Goal: Check status

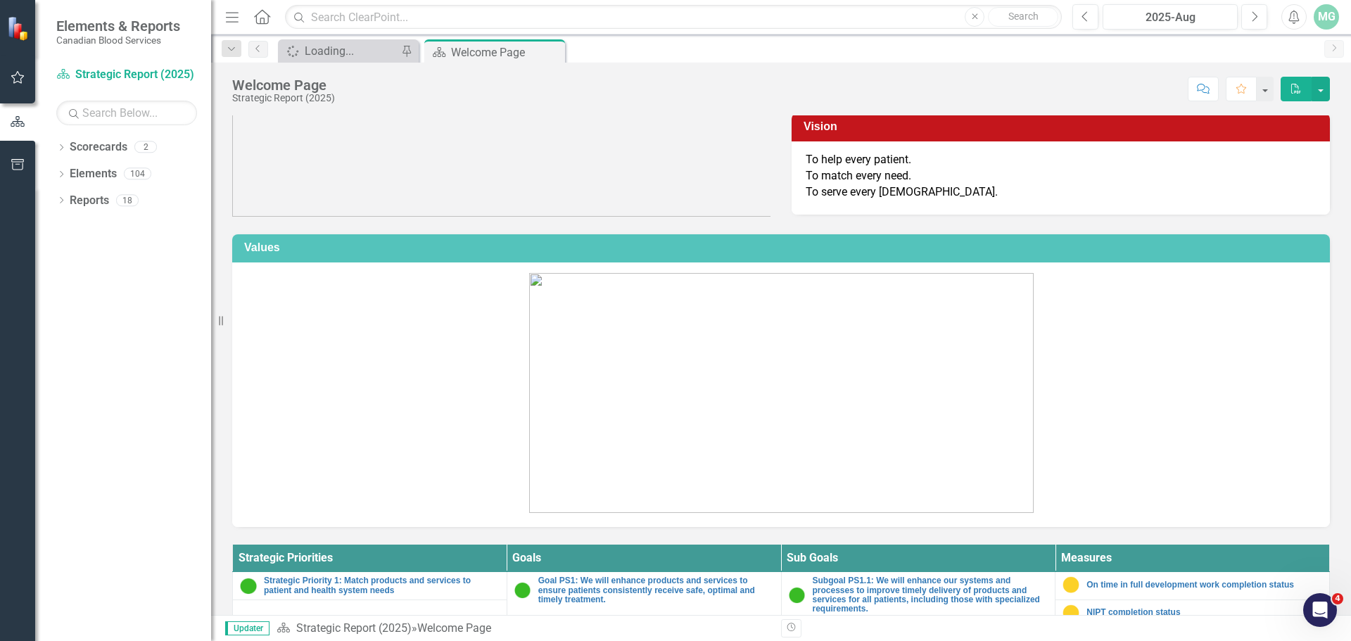
scroll to position [352, 0]
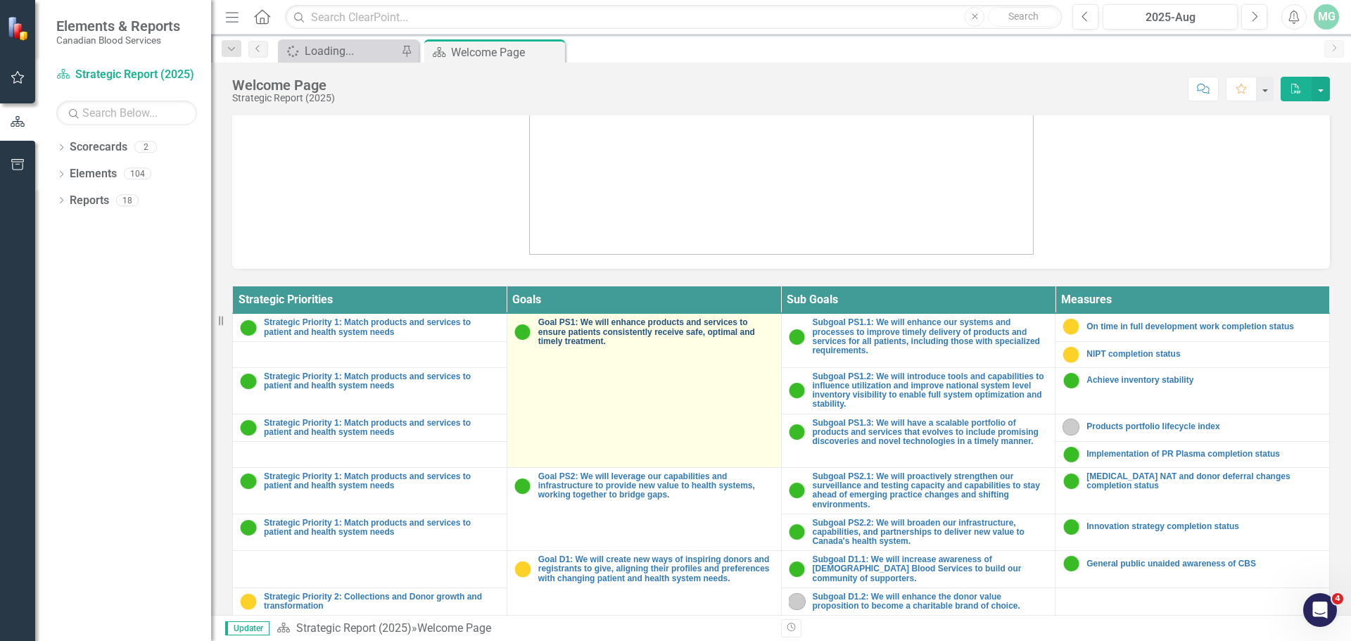
click at [584, 330] on link "Goal PS1: We will enhance products and services to ensure patients consistently…" at bounding box center [656, 332] width 236 height 28
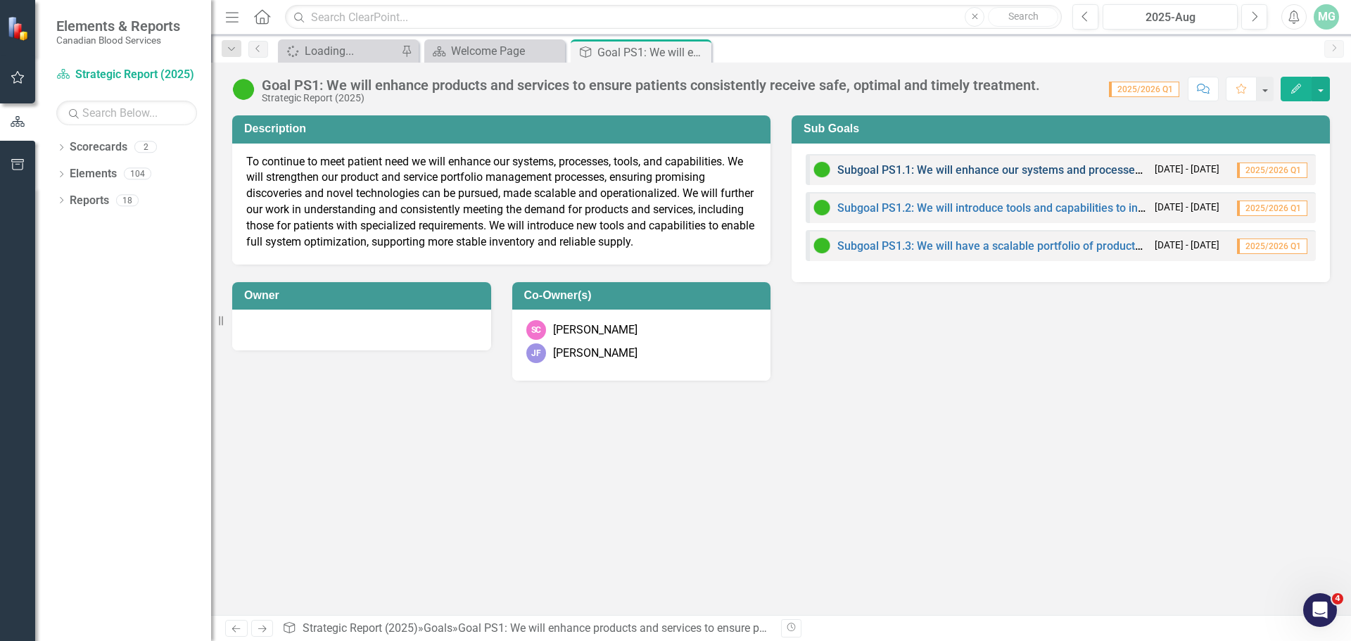
click at [674, 173] on link "Subgoal PS1.1: We will enhance our systems and processes to improve timely deli…" at bounding box center [1278, 169] width 880 height 13
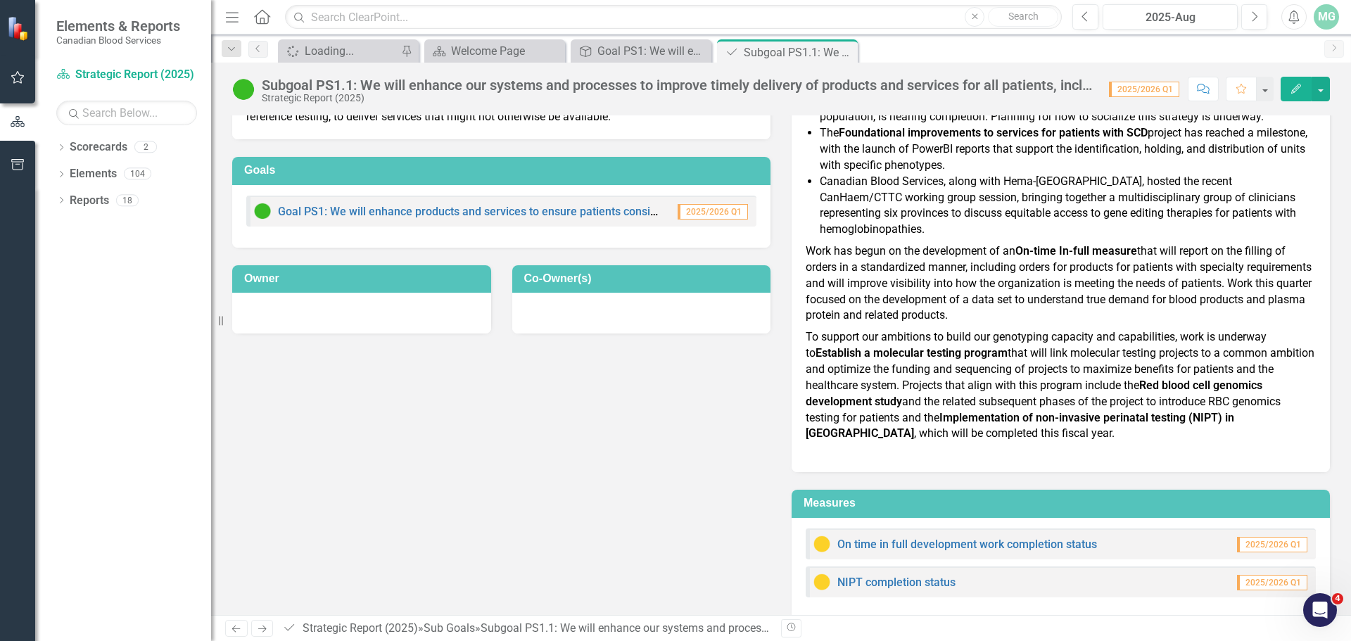
scroll to position [186, 0]
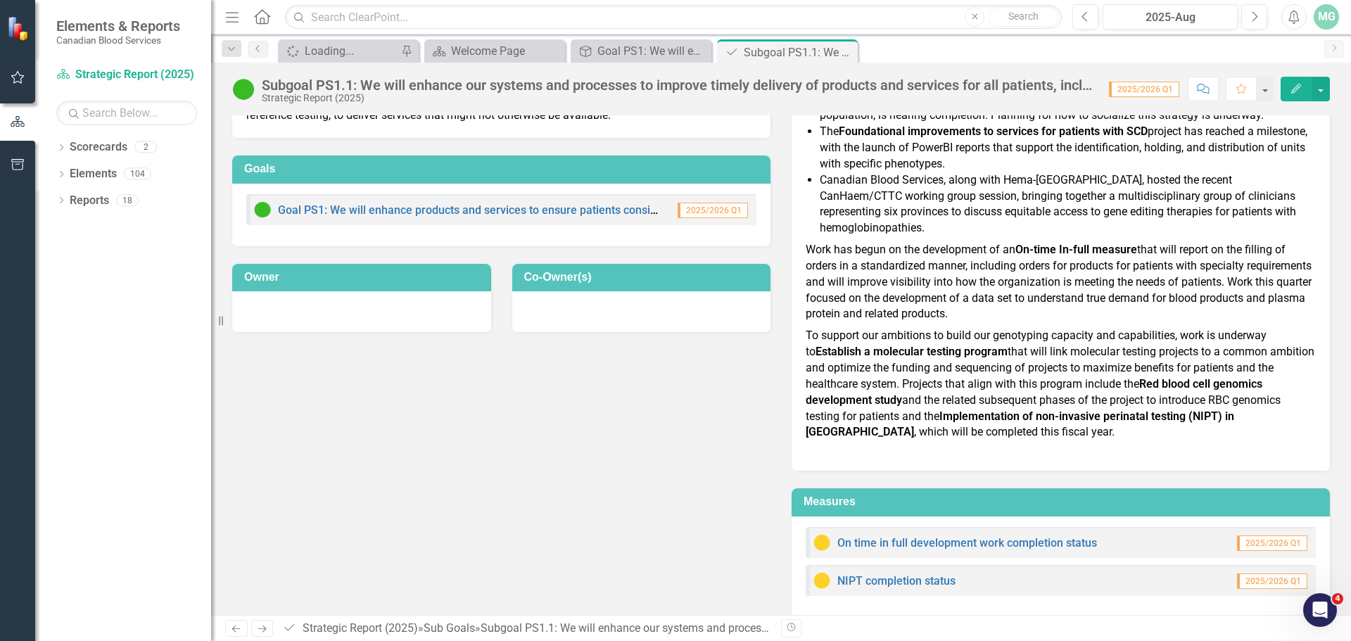
click at [265, 633] on icon "Next" at bounding box center [262, 628] width 12 height 9
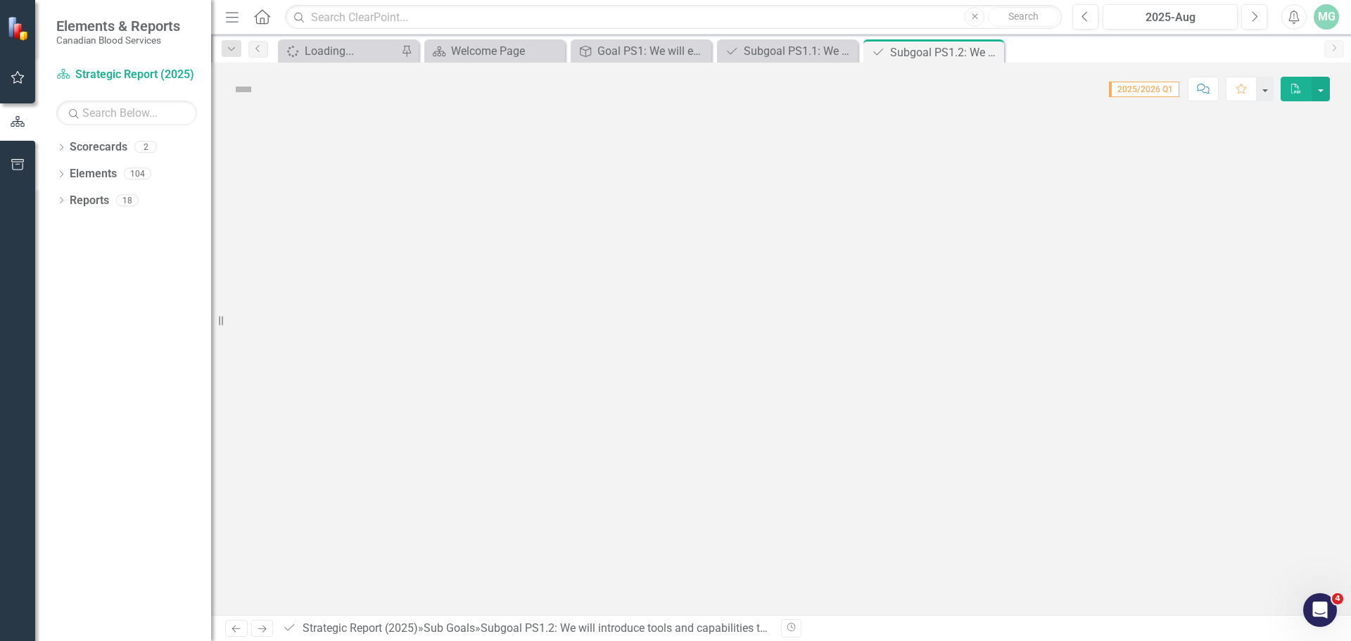
click at [265, 633] on icon "Next" at bounding box center [262, 628] width 12 height 9
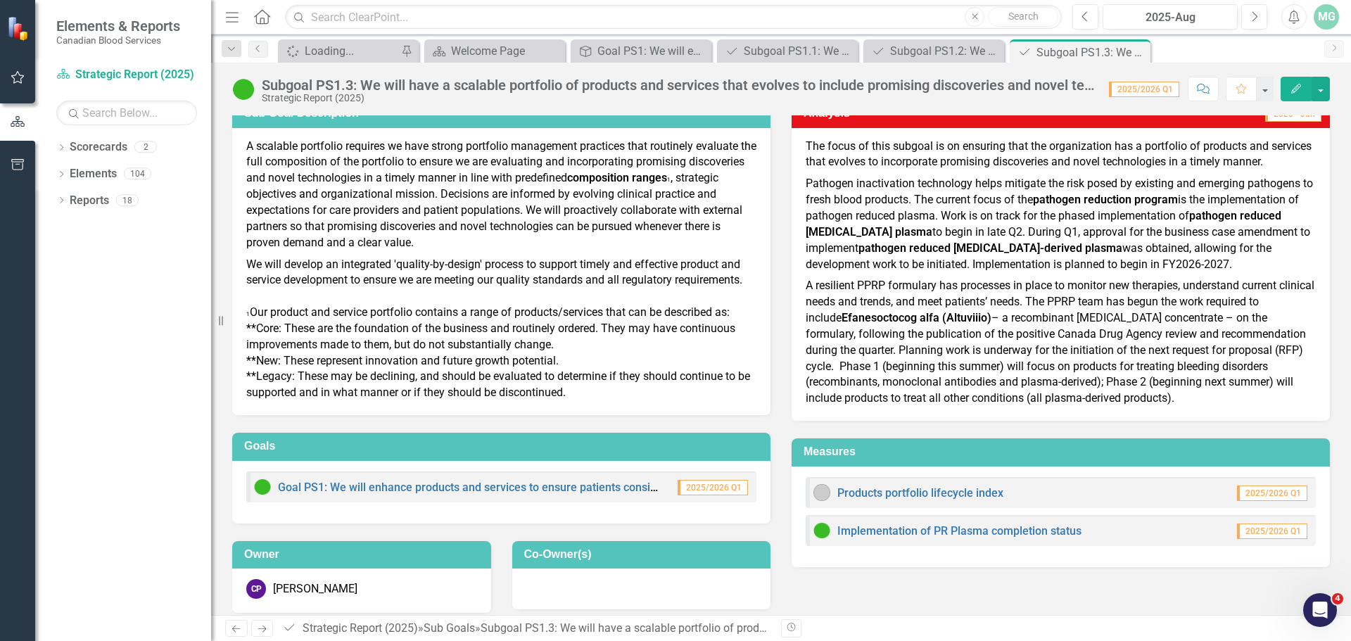
scroll to position [27, 0]
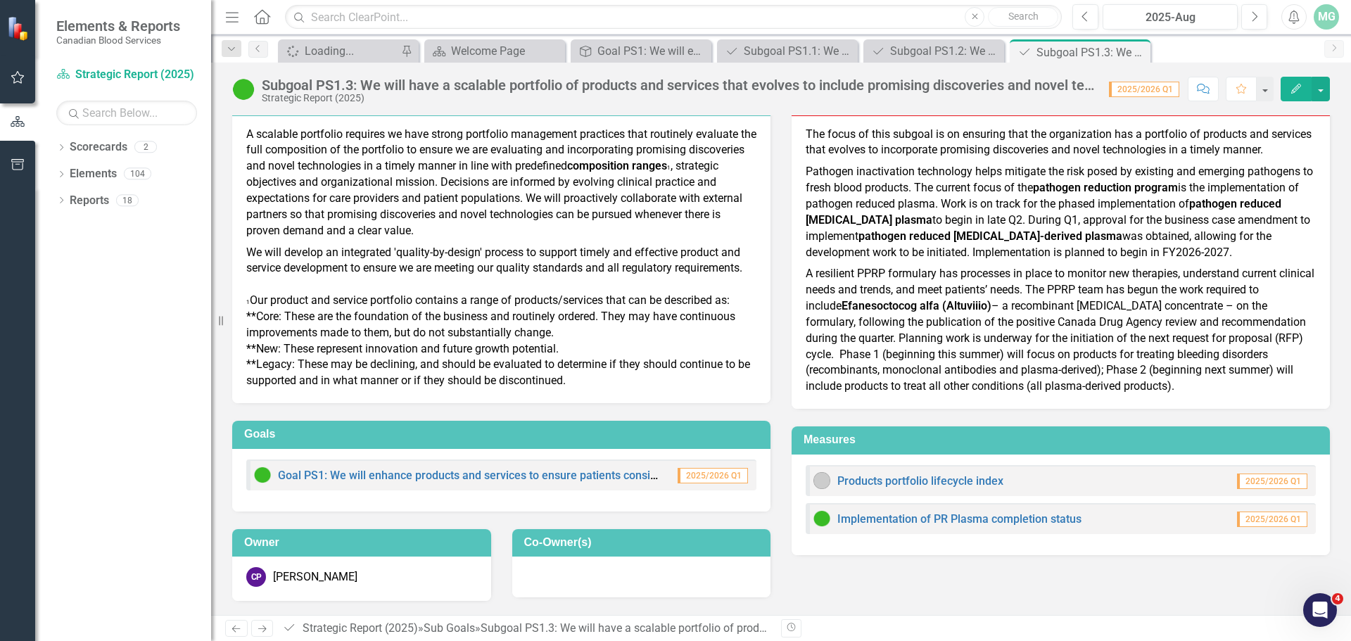
click at [267, 628] on icon "Next" at bounding box center [262, 628] width 12 height 9
